Goal: Task Accomplishment & Management: Use online tool/utility

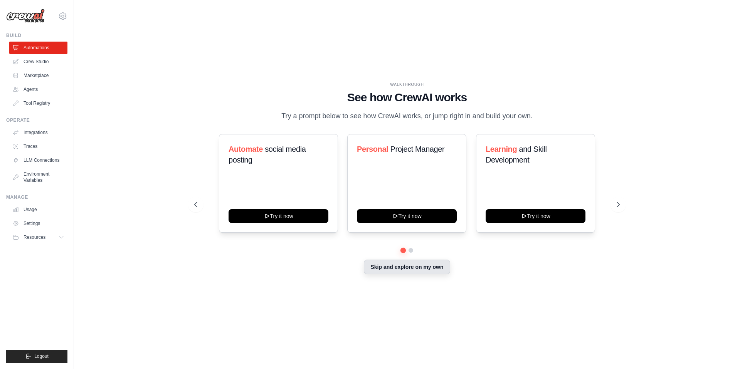
click at [427, 267] on button "Skip and explore on my own" at bounding box center [407, 267] width 86 height 15
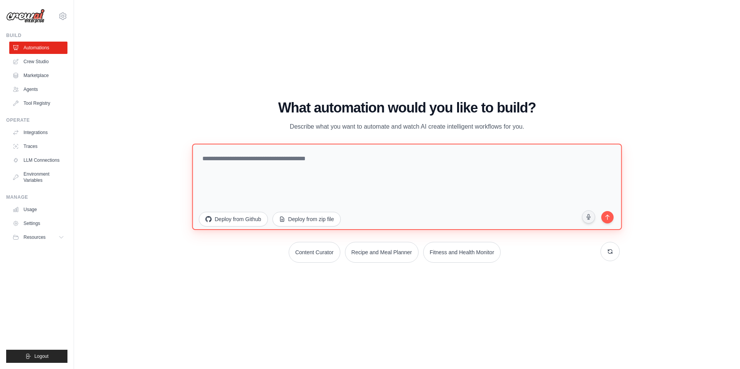
click at [298, 165] on textarea at bounding box center [407, 187] width 430 height 86
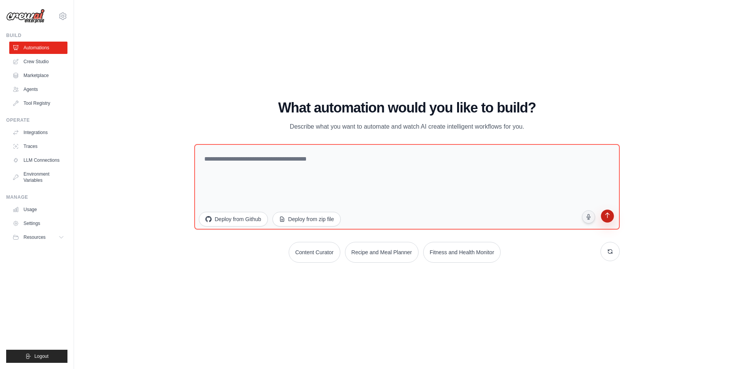
click at [605, 216] on icon "submit" at bounding box center [607, 216] width 4 height 5
click at [297, 217] on button "Deploy from zip file" at bounding box center [306, 218] width 69 height 15
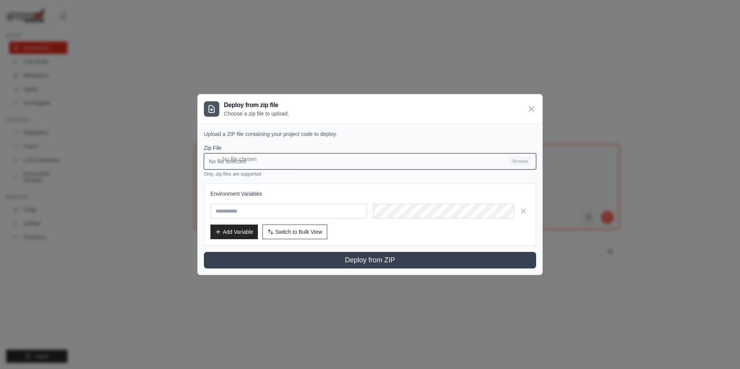
click at [511, 158] on input "No file selected Browse" at bounding box center [370, 161] width 332 height 16
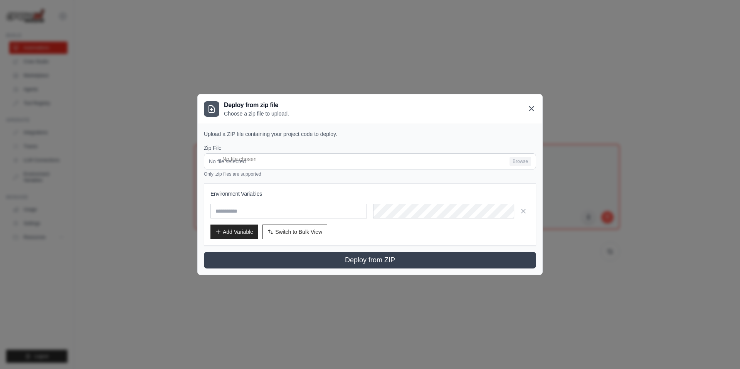
click at [530, 105] on icon at bounding box center [531, 108] width 9 height 9
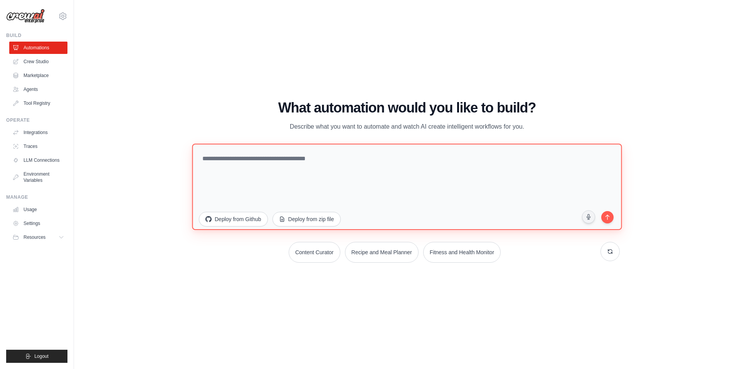
click at [404, 186] on textarea at bounding box center [407, 187] width 430 height 86
type textarea "*"
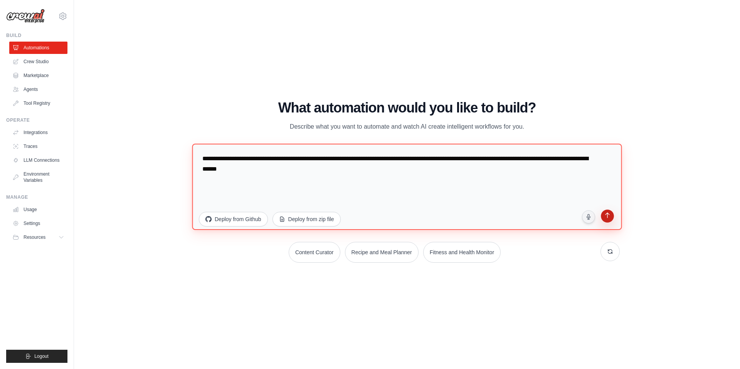
type textarea "**********"
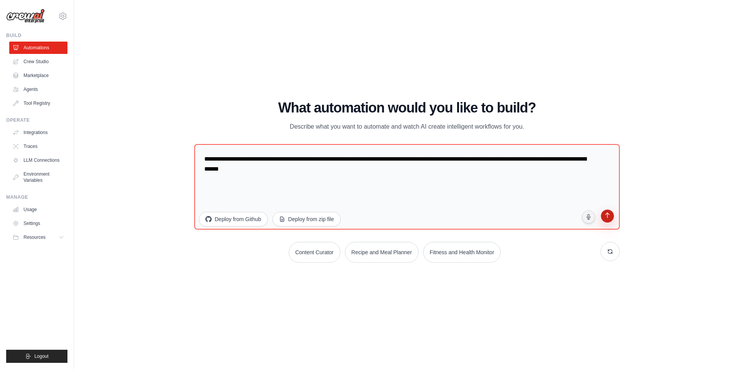
click at [608, 219] on icon "submit" at bounding box center [607, 216] width 4 height 5
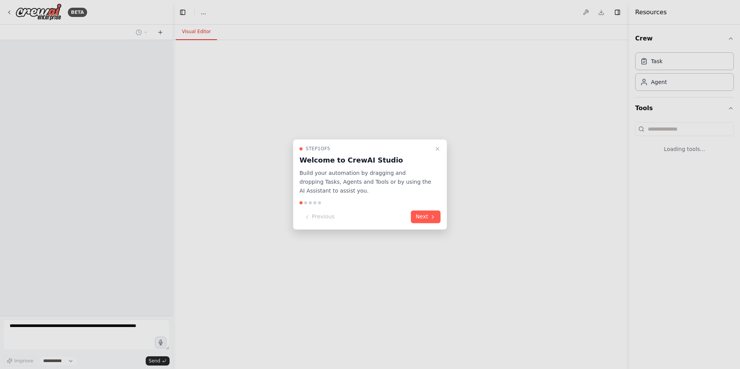
select select "****"
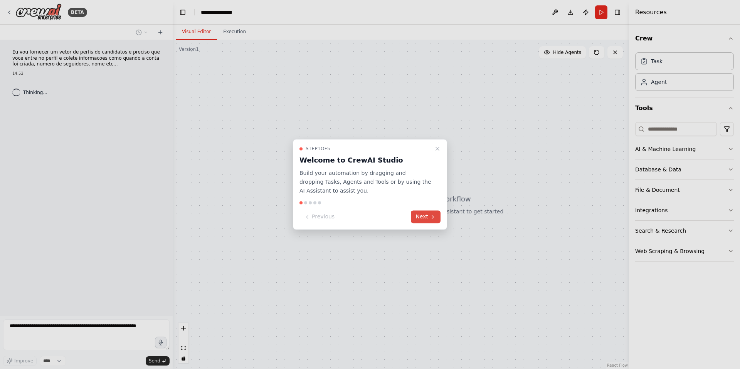
click at [420, 215] on button "Next" at bounding box center [426, 217] width 30 height 13
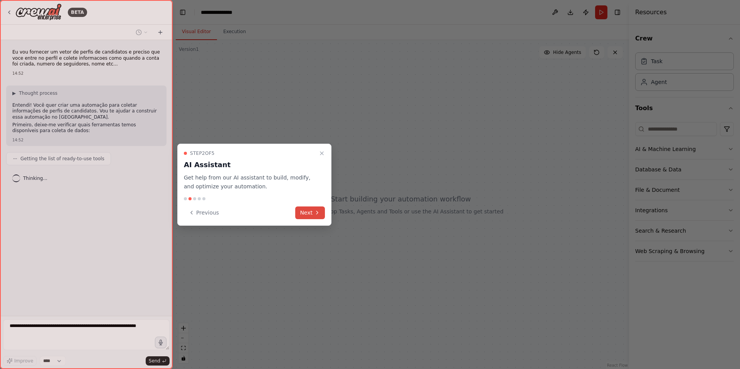
click at [313, 212] on button "Next" at bounding box center [310, 213] width 30 height 13
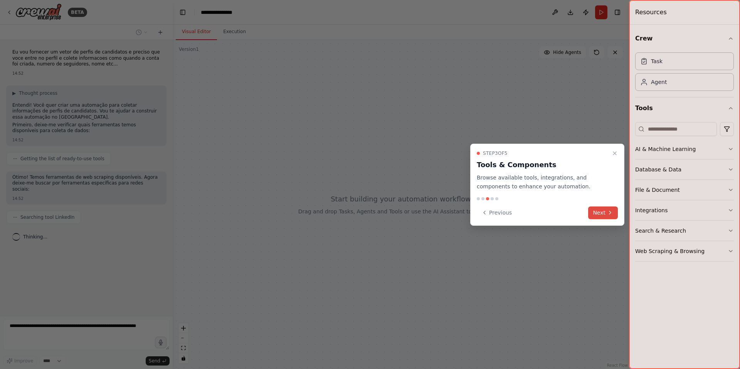
click at [606, 211] on button "Next" at bounding box center [603, 213] width 30 height 13
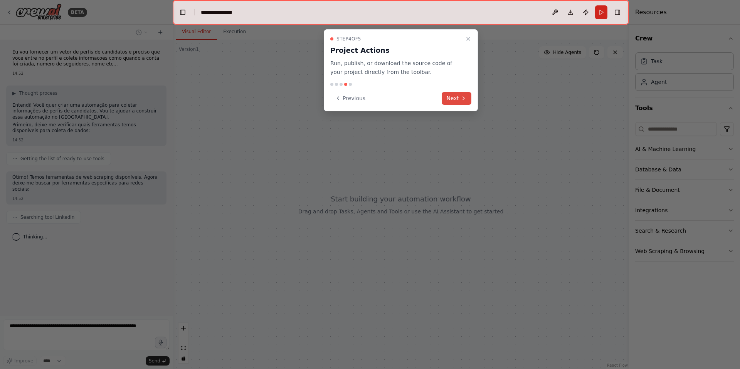
click at [463, 102] on button "Next" at bounding box center [457, 98] width 30 height 13
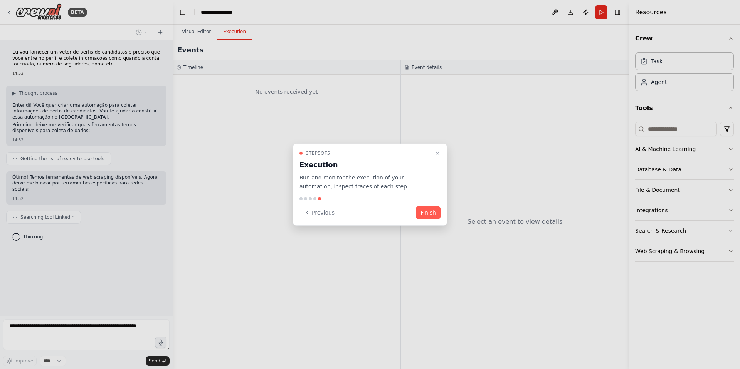
drag, startPoint x: 426, startPoint y: 214, endPoint x: 271, endPoint y: 260, distance: 161.9
click at [426, 214] on button "Finish" at bounding box center [428, 212] width 25 height 13
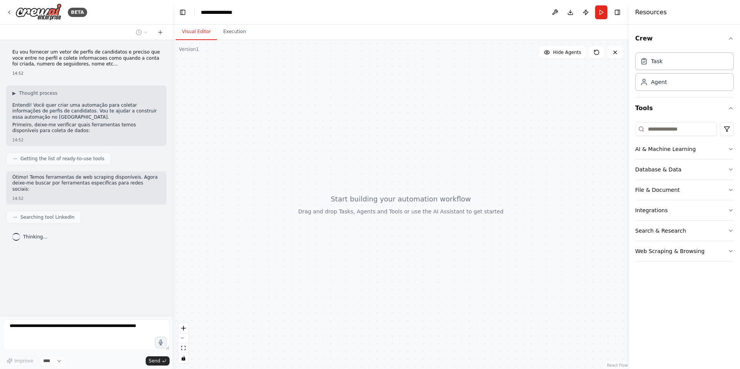
click at [356, 242] on div at bounding box center [401, 204] width 457 height 329
click at [26, 249] on div "Thinking..." at bounding box center [29, 256] width 47 height 14
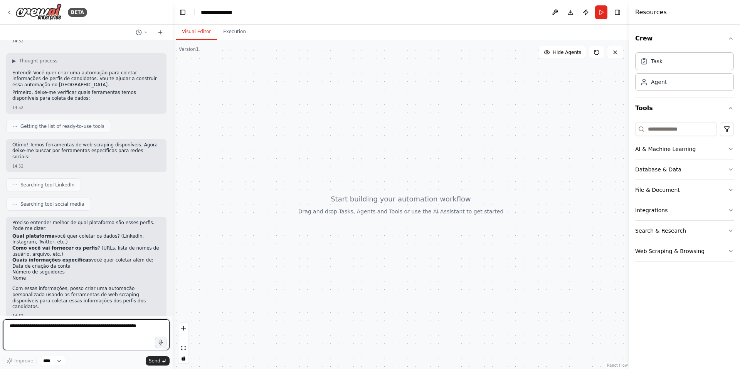
scroll to position [38, 0]
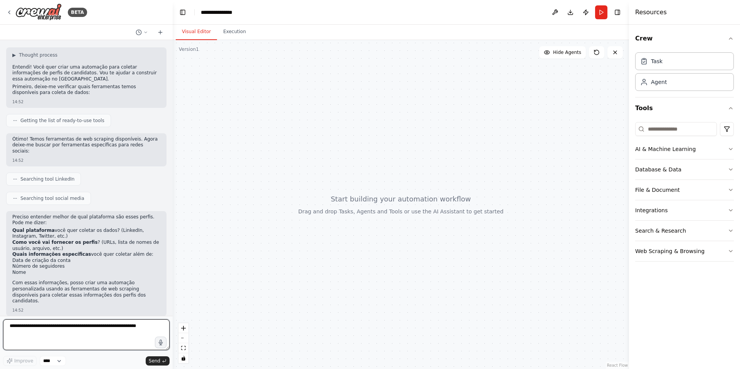
click at [107, 326] on textarea at bounding box center [86, 335] width 167 height 31
paste textarea "**********"
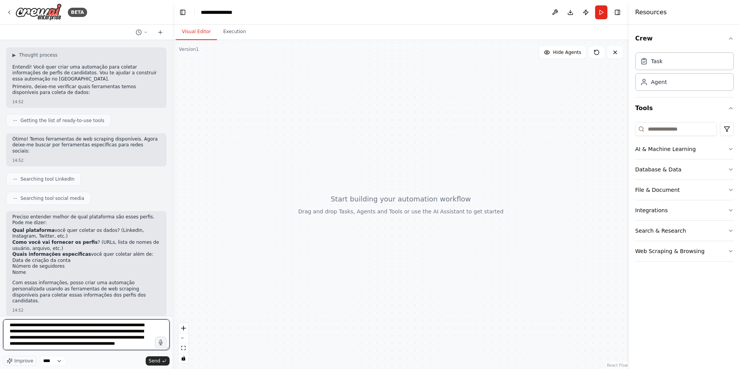
scroll to position [10, 0]
type textarea "**********"
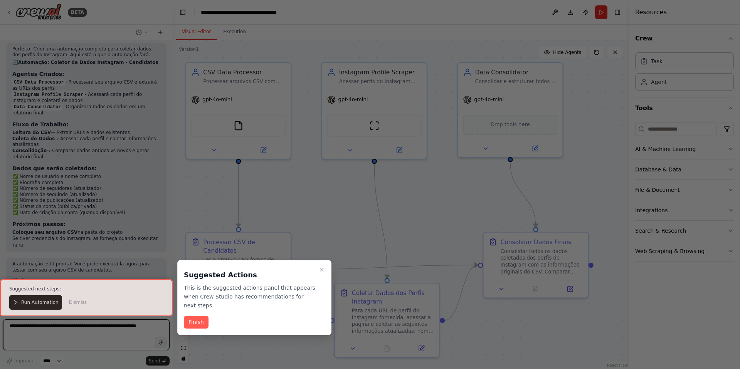
scroll to position [694, 0]
click at [321, 270] on icon "Close walkthrough" at bounding box center [322, 270] width 6 height 6
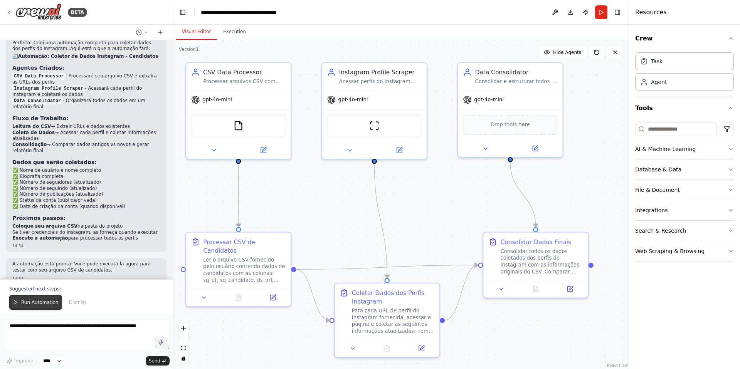
click at [30, 303] on span "Run Automation" at bounding box center [39, 303] width 37 height 6
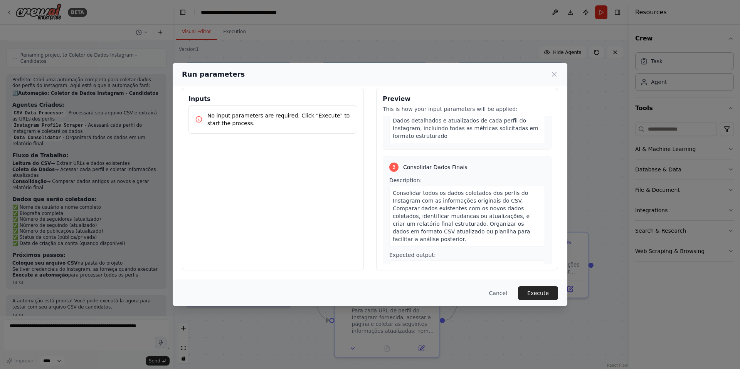
scroll to position [0, 0]
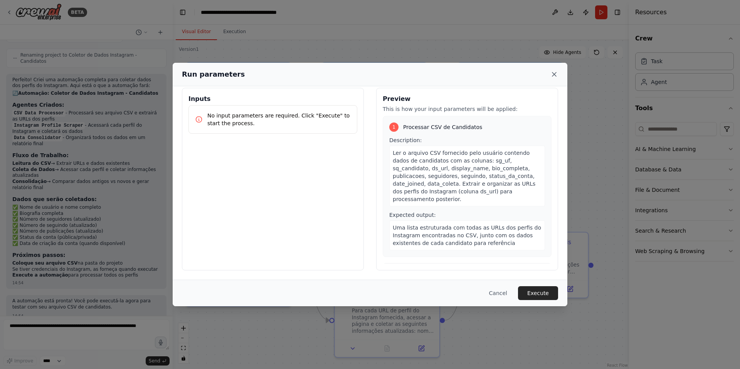
click at [555, 74] on icon at bounding box center [555, 74] width 4 height 4
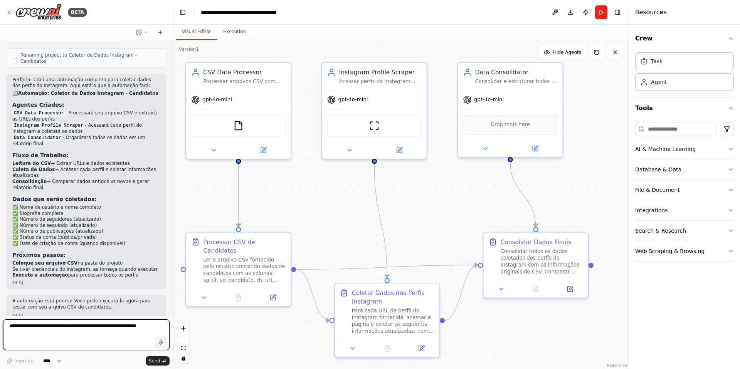
click at [69, 332] on textarea at bounding box center [86, 335] width 167 height 31
type textarea "**********"
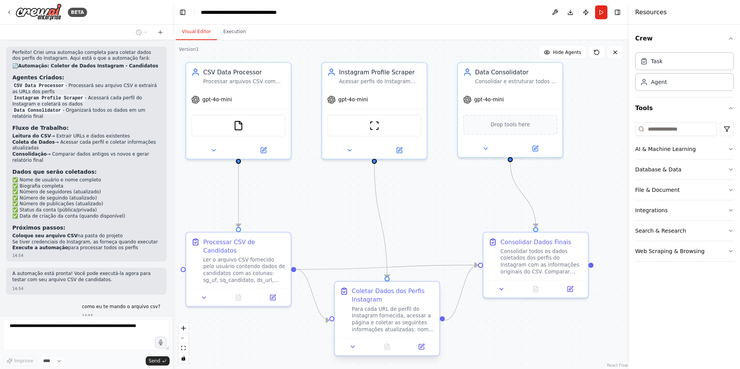
scroll to position [705, 0]
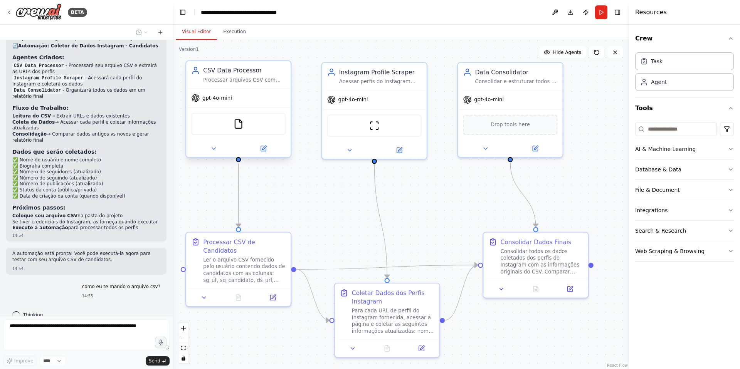
click at [246, 128] on div "FileReadTool" at bounding box center [238, 124] width 94 height 22
click at [216, 149] on icon at bounding box center [213, 148] width 7 height 7
click at [270, 149] on button at bounding box center [263, 148] width 48 height 10
click at [694, 185] on button "File & Document" at bounding box center [684, 190] width 99 height 20
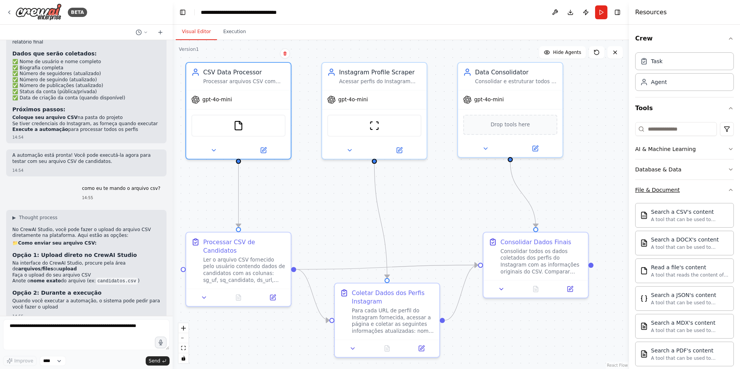
click at [712, 195] on button "File & Document" at bounding box center [684, 190] width 99 height 20
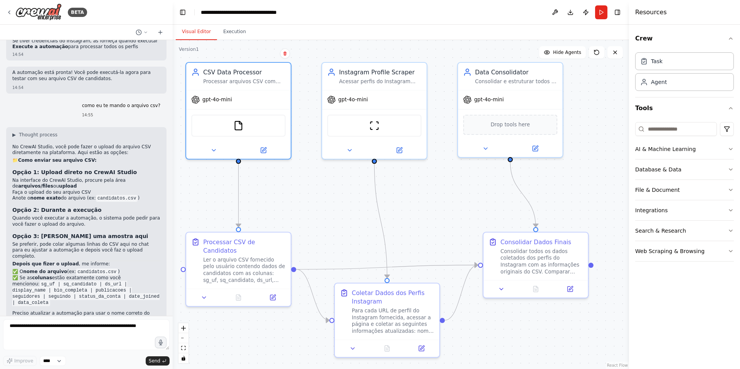
scroll to position [894, 0]
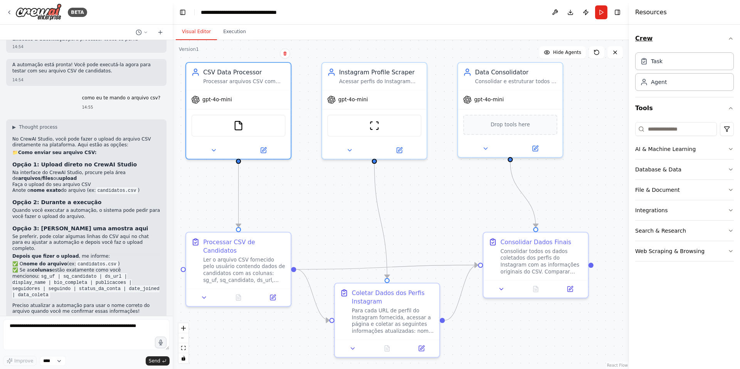
click at [730, 37] on icon "button" at bounding box center [731, 38] width 6 height 6
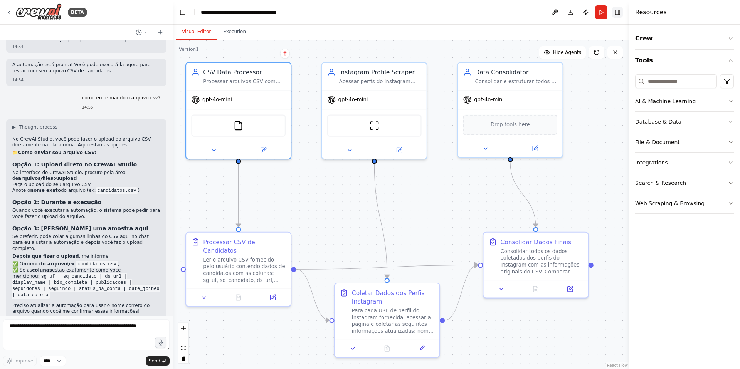
click at [622, 12] on button "Toggle Right Sidebar" at bounding box center [617, 12] width 11 height 11
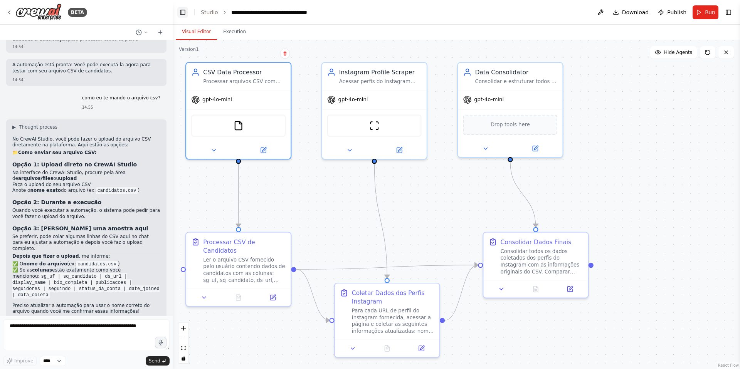
click at [181, 13] on button "Toggle Left Sidebar" at bounding box center [182, 12] width 11 height 11
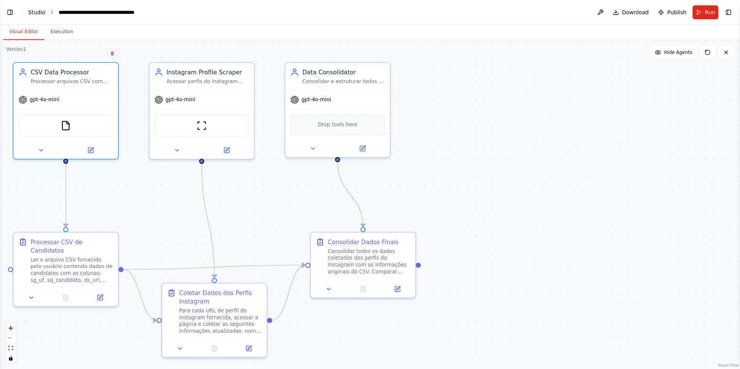
click at [34, 11] on link "Studio" at bounding box center [36, 12] width 17 height 6
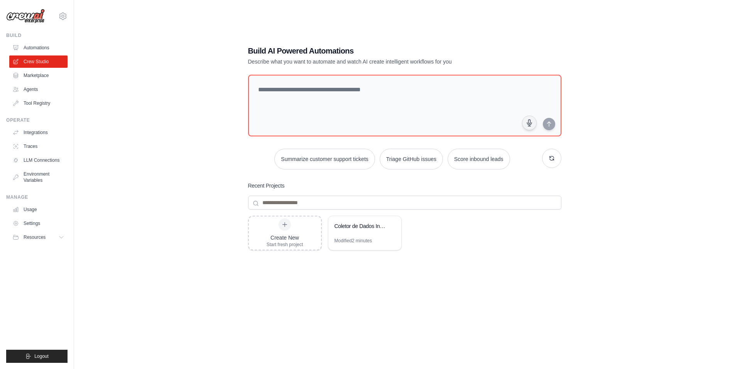
drag, startPoint x: 71, startPoint y: 28, endPoint x: 112, endPoint y: 32, distance: 41.1
click at [112, 32] on div "[EMAIL_ADDRESS][DOMAIN_NAME] Settings Build Automations Crew Studio" at bounding box center [367, 192] width 735 height 385
click at [30, 60] on link "Crew Studio" at bounding box center [39, 62] width 58 height 12
click at [357, 224] on div "Coletor de Dados Instagram - Candidatos" at bounding box center [360, 226] width 53 height 8
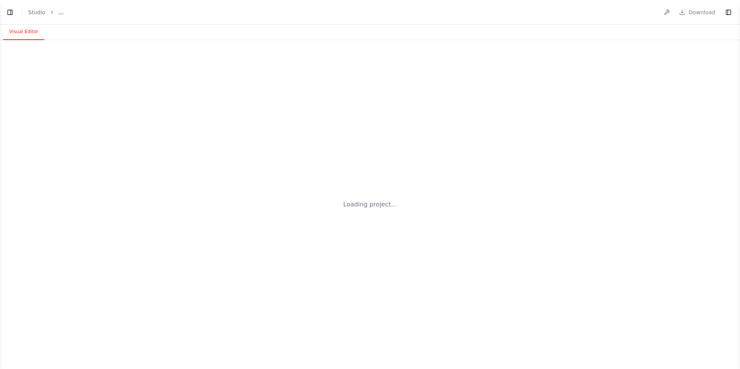
select select "****"
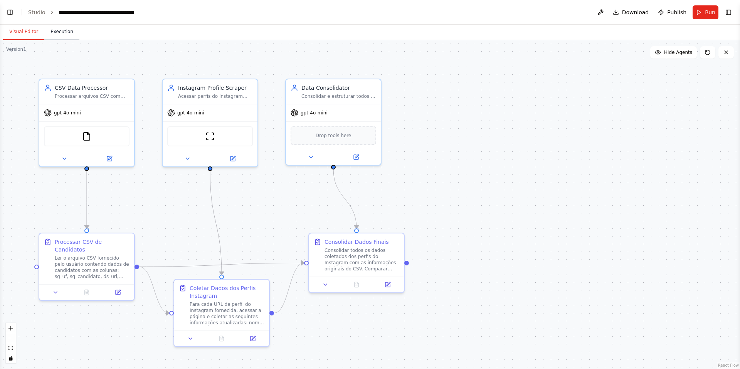
scroll to position [894, 0]
click at [66, 32] on button "Execution" at bounding box center [61, 32] width 35 height 16
click at [10, 31] on button "Visual Editor" at bounding box center [23, 32] width 41 height 16
click at [50, 158] on button at bounding box center [64, 157] width 44 height 9
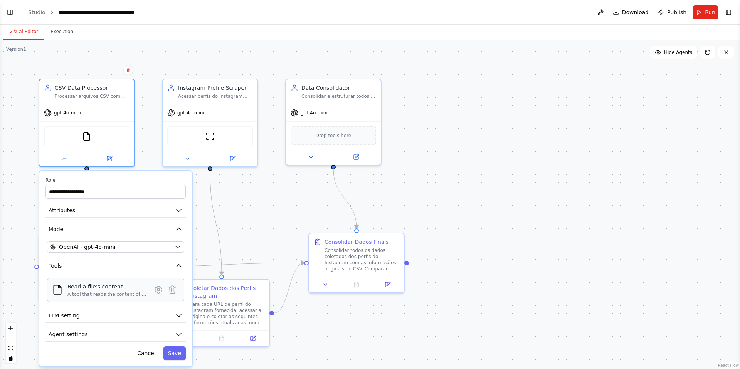
click at [128, 293] on div "A tool that reads the content of a file. To use this tool, provide a 'file_path…" at bounding box center [106, 295] width 79 height 6
drag, startPoint x: 131, startPoint y: 212, endPoint x: 140, endPoint y: 211, distance: 8.9
click at [131, 212] on button "Attributes" at bounding box center [116, 211] width 140 height 14
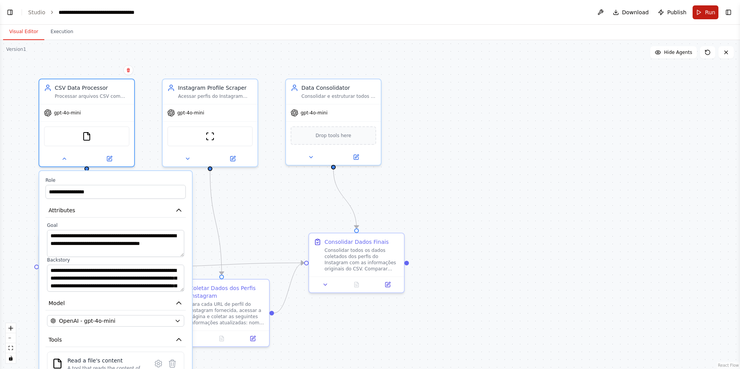
click at [706, 16] on button "Run" at bounding box center [706, 12] width 26 height 14
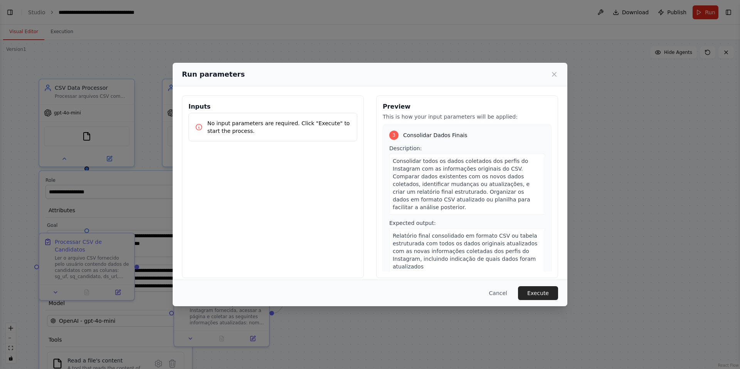
scroll to position [319, 0]
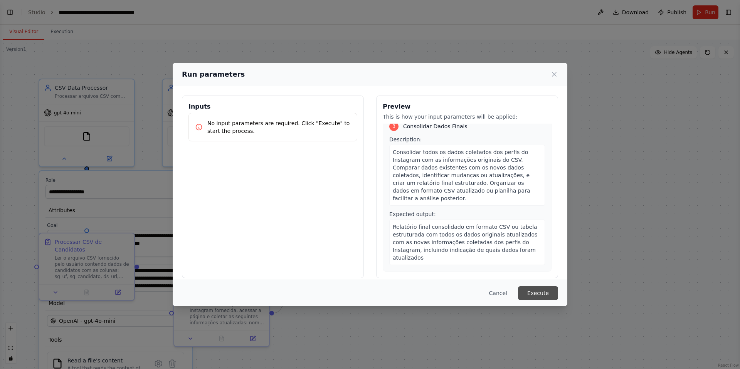
click at [544, 296] on button "Execute" at bounding box center [538, 294] width 40 height 14
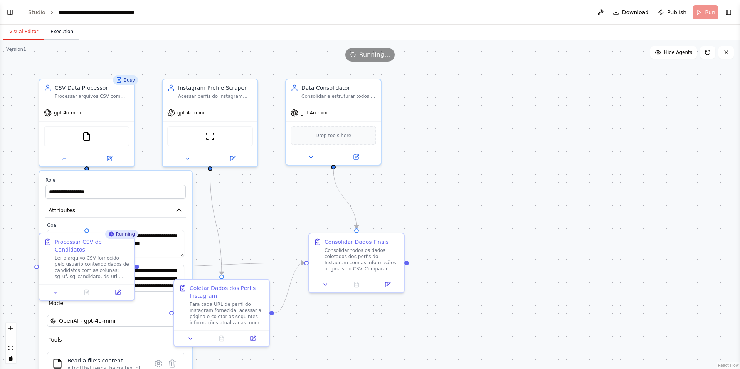
click at [60, 35] on button "Execution" at bounding box center [61, 32] width 35 height 16
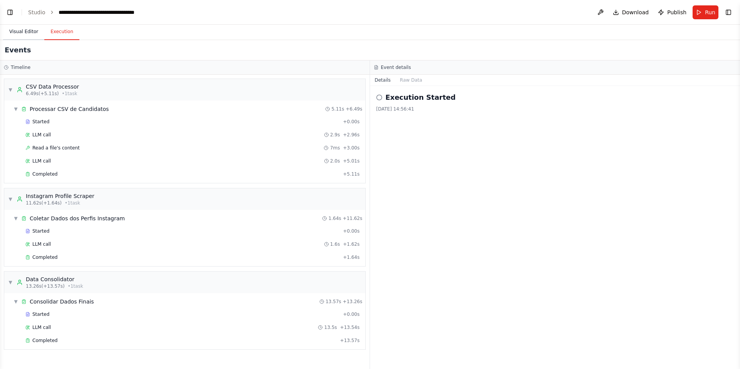
click at [28, 30] on button "Visual Editor" at bounding box center [23, 32] width 41 height 16
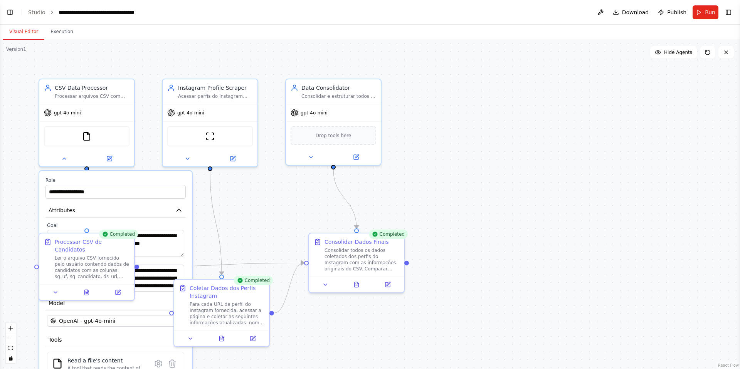
click at [250, 222] on div "**********" at bounding box center [370, 204] width 740 height 329
click at [674, 52] on span "Hide Agents" at bounding box center [678, 52] width 28 height 6
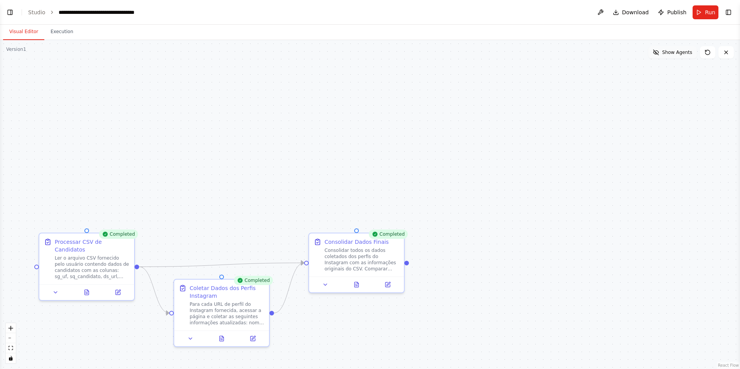
click at [674, 52] on span "Show Agents" at bounding box center [677, 52] width 30 height 6
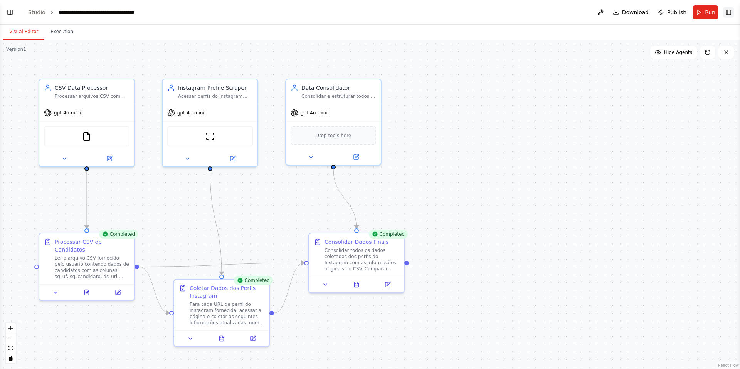
click at [732, 12] on button "Toggle Right Sidebar" at bounding box center [728, 12] width 11 height 11
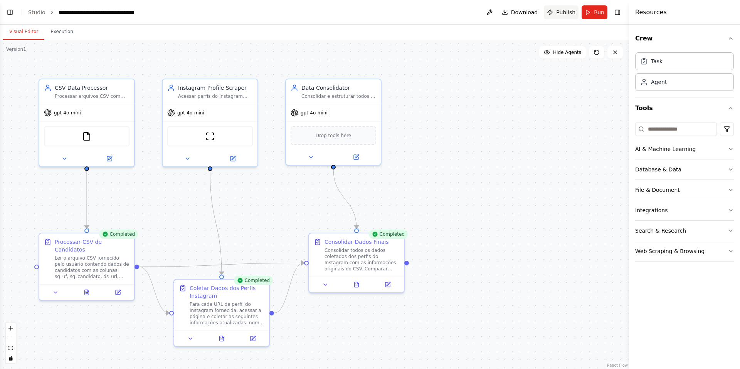
click at [560, 8] on span "Publish" at bounding box center [565, 12] width 19 height 8
click at [482, 13] on header "**********" at bounding box center [314, 12] width 629 height 25
click at [495, 9] on button at bounding box center [490, 12] width 12 height 14
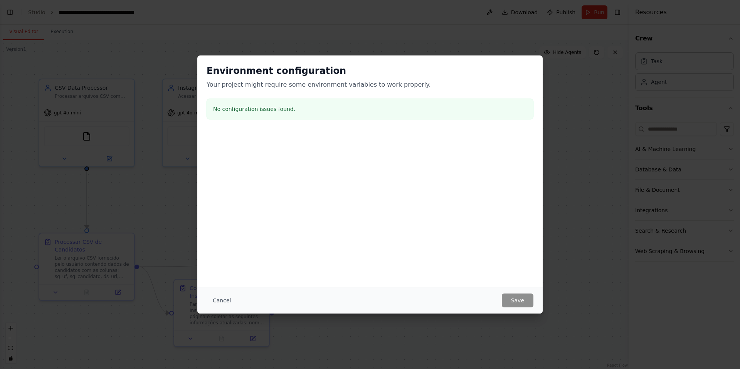
click at [618, 139] on div "Environment configuration Your project might require some environment variables…" at bounding box center [370, 184] width 740 height 369
click at [218, 299] on button "Cancel" at bounding box center [222, 301] width 30 height 14
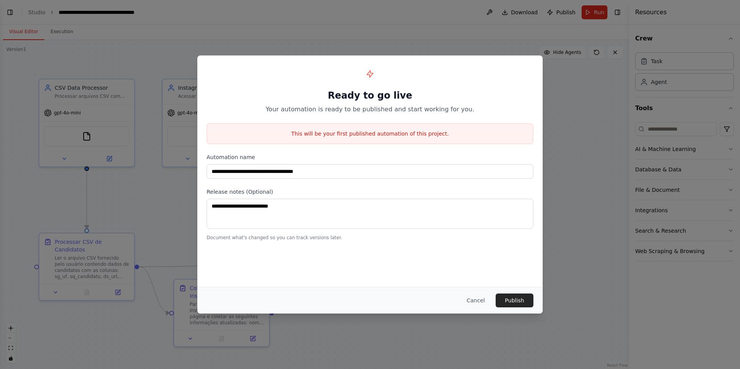
click at [584, 99] on div "**********" at bounding box center [370, 184] width 740 height 369
click at [475, 294] on button "Cancel" at bounding box center [476, 301] width 30 height 14
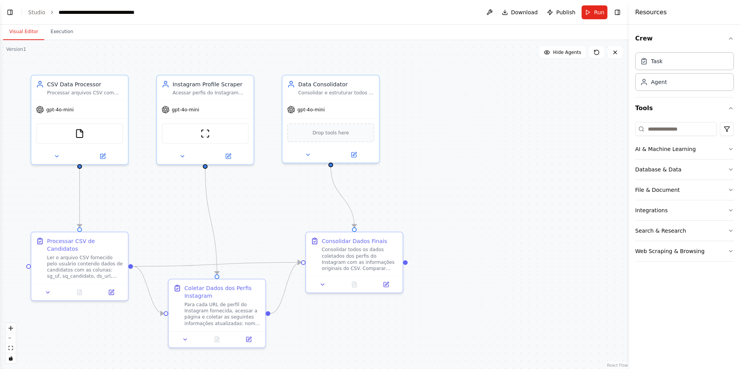
click at [523, 14] on span "Download" at bounding box center [524, 12] width 27 height 8
click at [615, 12] on button "Toggle Right Sidebar" at bounding box center [617, 12] width 11 height 11
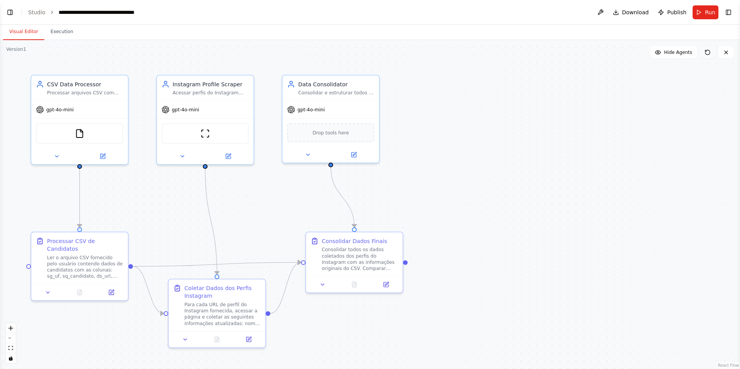
click at [706, 53] on icon at bounding box center [708, 52] width 6 height 6
click at [728, 54] on icon at bounding box center [726, 52] width 6 height 6
drag, startPoint x: 24, startPoint y: 10, endPoint x: 45, endPoint y: 15, distance: 21.8
click at [37, 13] on header "**********" at bounding box center [370, 12] width 740 height 25
click at [45, 15] on ol "**********" at bounding box center [86, 12] width 117 height 8
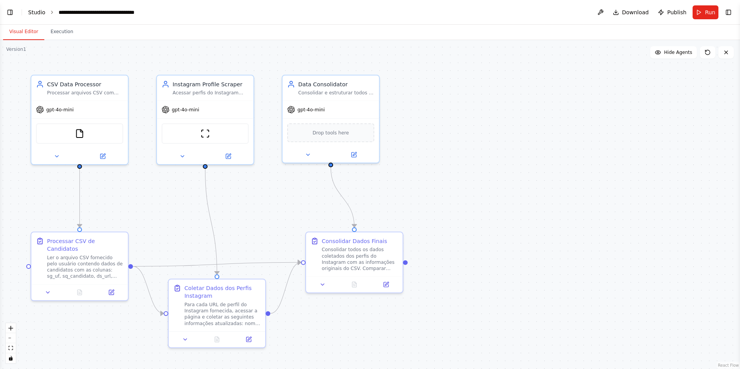
click at [40, 13] on link "Studio" at bounding box center [36, 12] width 17 height 6
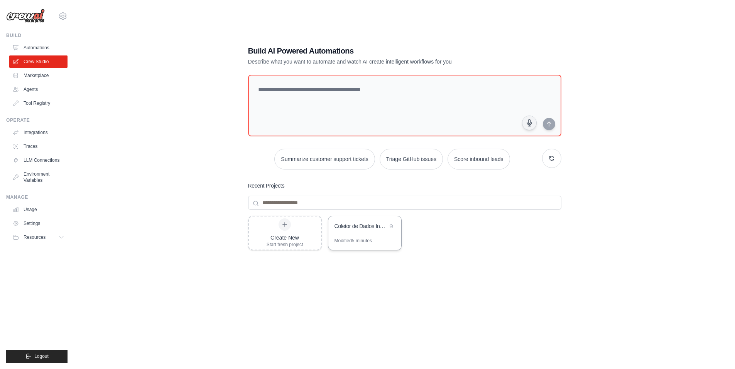
click at [340, 231] on div "Coletor de Dados Instagram - Candidatos" at bounding box center [360, 226] width 53 height 9
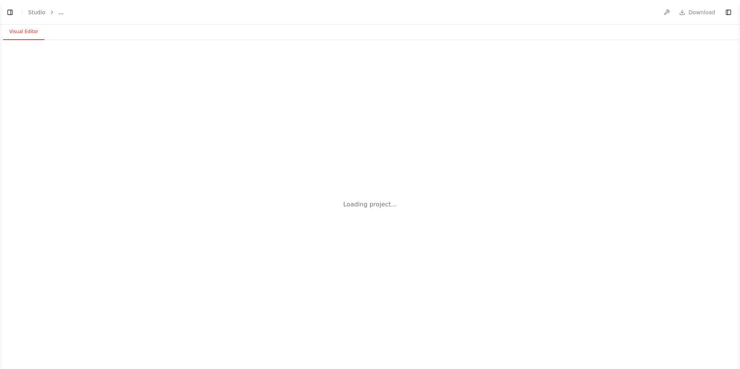
select select "****"
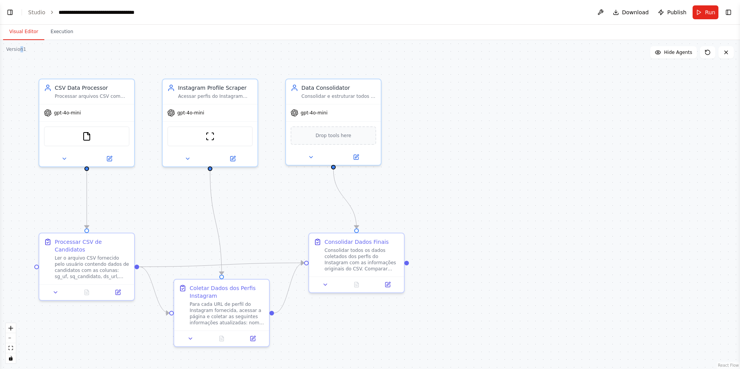
scroll to position [894, 0]
click at [20, 50] on div "Version 1" at bounding box center [16, 49] width 20 height 6
click at [11, 360] on icon "toggle interactivity" at bounding box center [10, 358] width 3 height 5
click at [10, 347] on icon "fit view" at bounding box center [10, 348] width 5 height 4
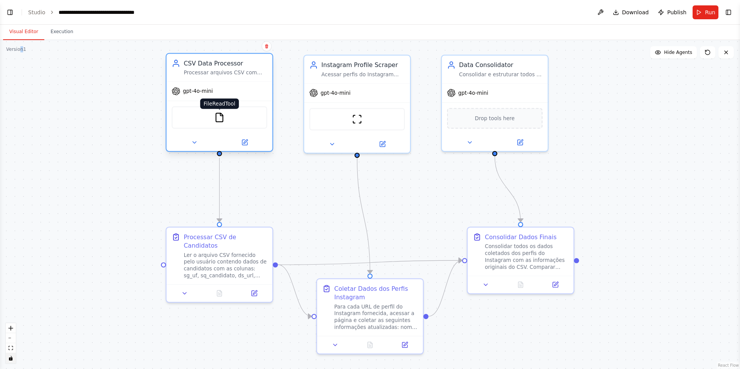
click at [218, 120] on img at bounding box center [219, 118] width 10 height 10
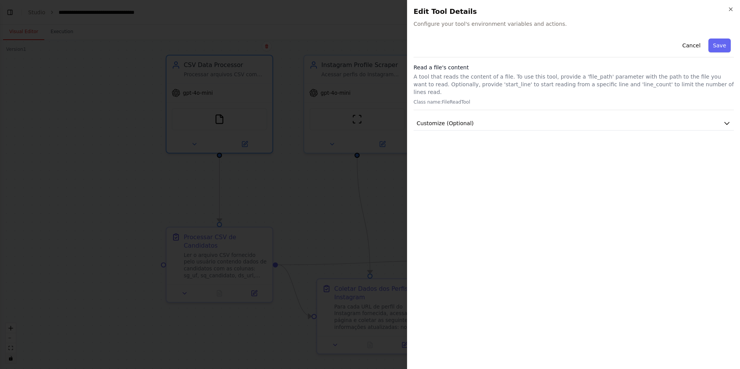
click at [482, 64] on h3 "Read a file's content" at bounding box center [574, 68] width 320 height 8
click at [458, 116] on button "Customize (Optional)" at bounding box center [574, 123] width 320 height 14
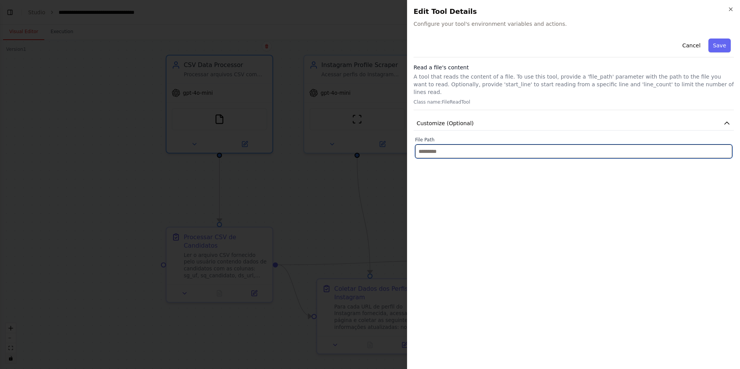
click at [463, 145] on input "text" at bounding box center [573, 152] width 317 height 14
paste input "**********"
type input "**********"
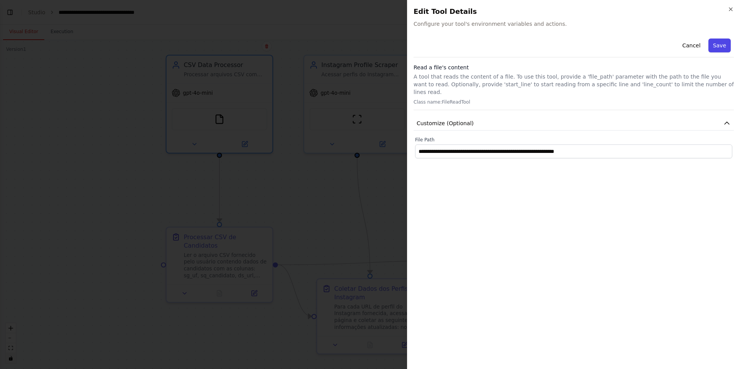
click at [726, 48] on button "Save" at bounding box center [720, 46] width 22 height 14
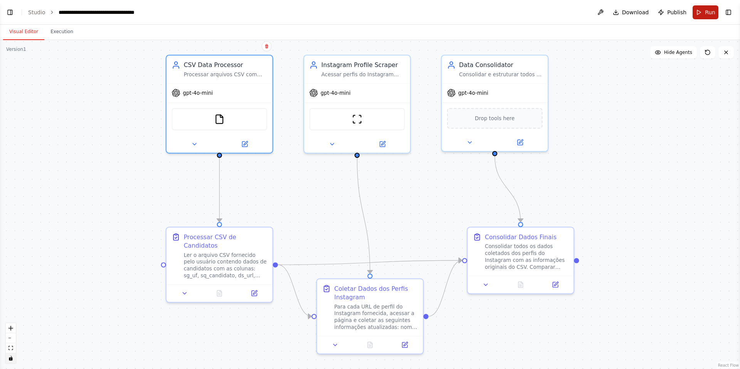
click at [705, 10] on span "Run" at bounding box center [710, 12] width 10 height 8
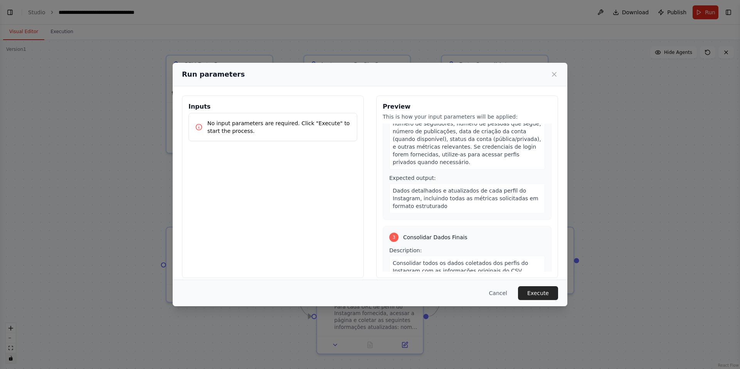
scroll to position [319, 0]
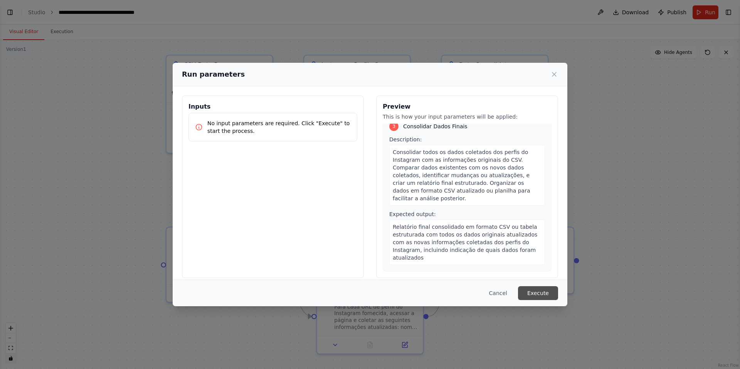
click at [544, 294] on button "Execute" at bounding box center [538, 294] width 40 height 14
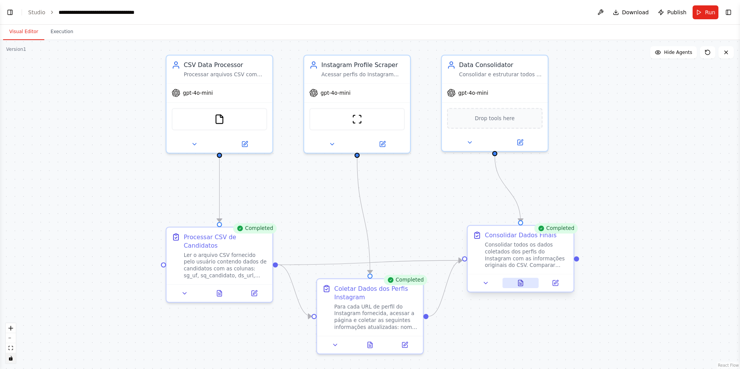
click at [521, 285] on icon at bounding box center [521, 283] width 5 height 6
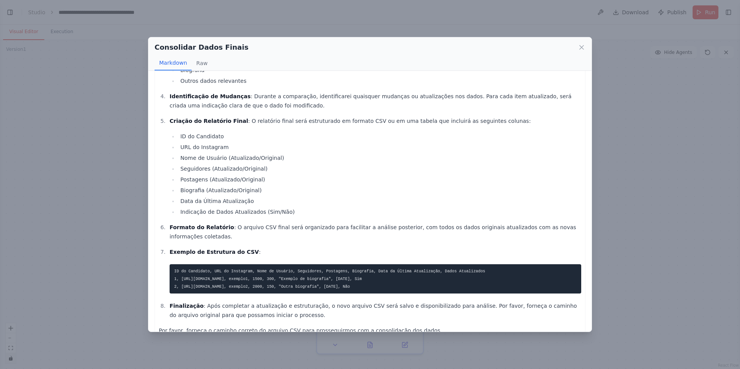
scroll to position [138, 0]
click at [695, 207] on div "Consolidar Dados Finais Markdown Raw Para consolidar e estruturar todos os dado…" at bounding box center [370, 184] width 740 height 369
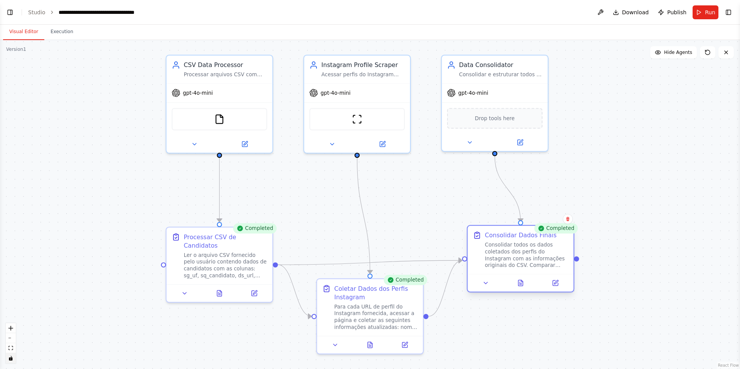
click at [551, 253] on div "Consolidar todos os dados coletados dos perfis do Instagram com as informações …" at bounding box center [527, 254] width 84 height 27
click at [526, 283] on button at bounding box center [520, 283] width 37 height 10
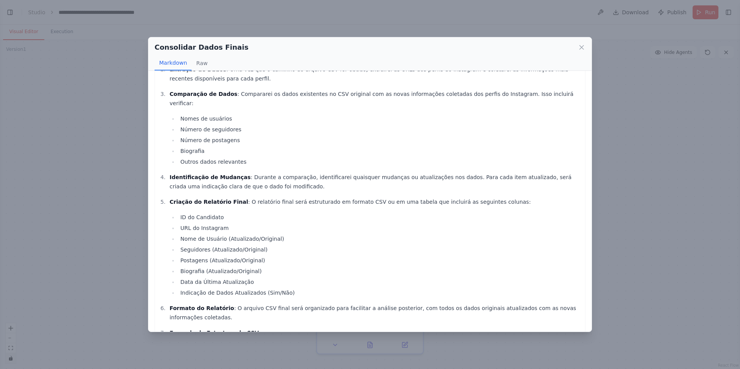
scroll to position [142, 0]
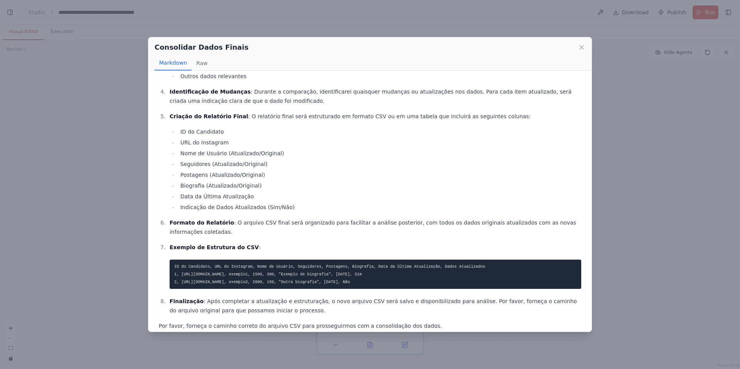
click at [697, 121] on div "Consolidar Dados Finais Markdown Raw Para consolidar e estruturar todos os dado…" at bounding box center [370, 184] width 740 height 369
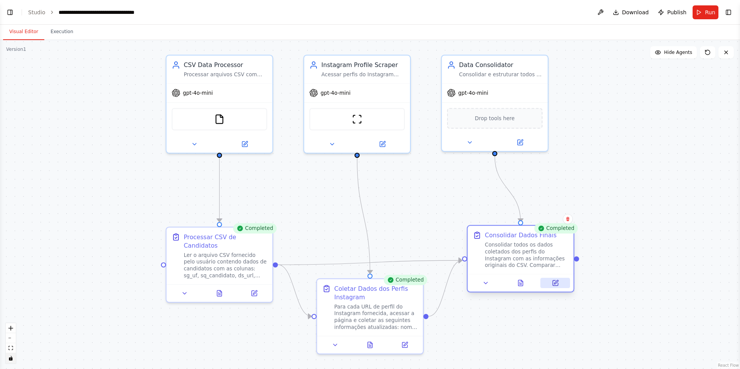
click at [562, 282] on button at bounding box center [556, 283] width 30 height 10
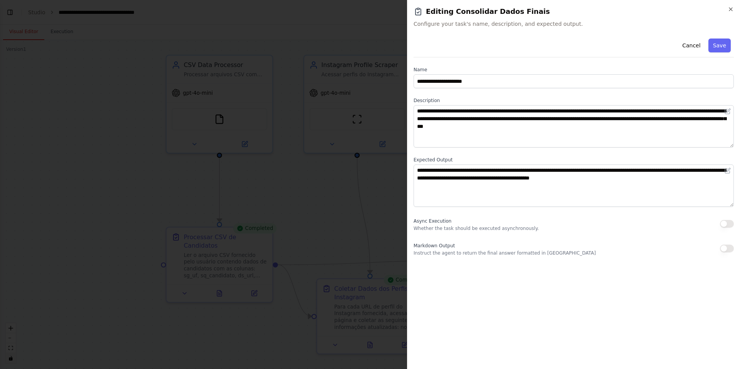
click at [368, 223] on div at bounding box center [370, 184] width 740 height 369
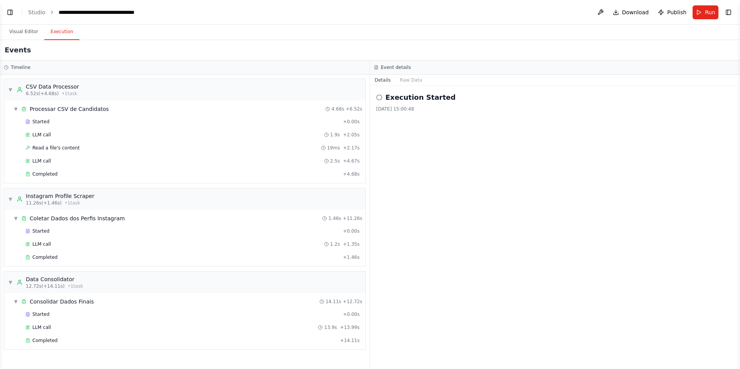
click at [54, 35] on button "Execution" at bounding box center [61, 32] width 35 height 16
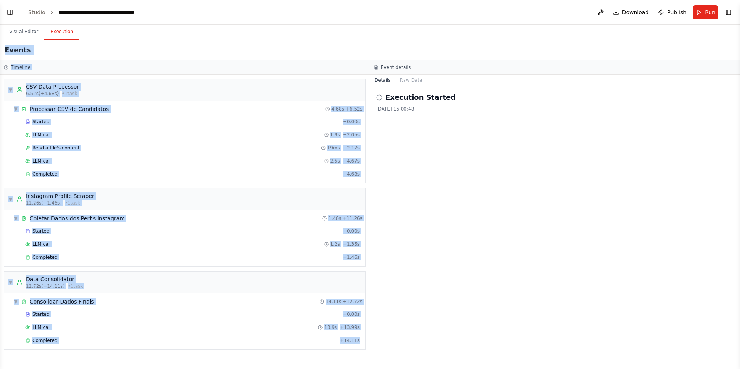
drag, startPoint x: 362, startPoint y: 358, endPoint x: 3, endPoint y: 49, distance: 473.3
click at [3, 49] on div "Events Timeline ▼ CSV Data Processor 6.52s (+4.68s) • 1 task ▼ Processar CSV de…" at bounding box center [370, 204] width 740 height 329
copy div "Events Timeline ▼ CSV Data Processor 6.52s (+4.68s) • 1 task ▼ Processar CSV de…"
